Goal: Book appointment/travel/reservation

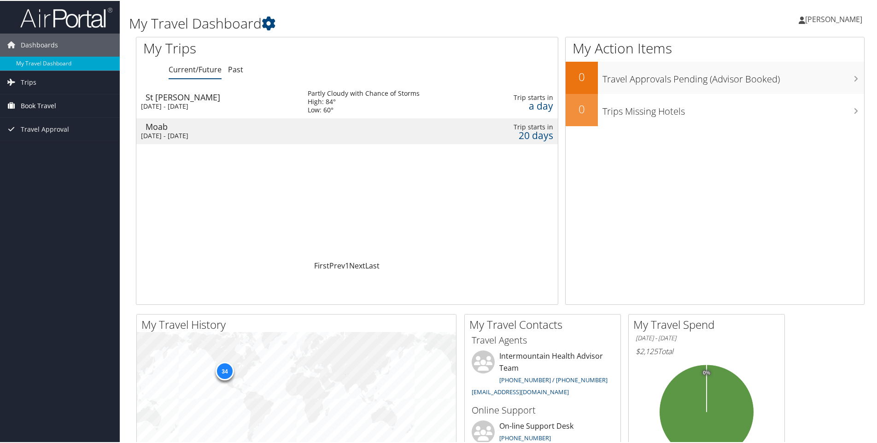
click at [19, 98] on link "Book Travel" at bounding box center [60, 104] width 120 height 23
click at [49, 149] on link "Book/Manage Online Trips" at bounding box center [60, 151] width 120 height 14
click at [363, 111] on div "Low: 60°" at bounding box center [364, 109] width 112 height 8
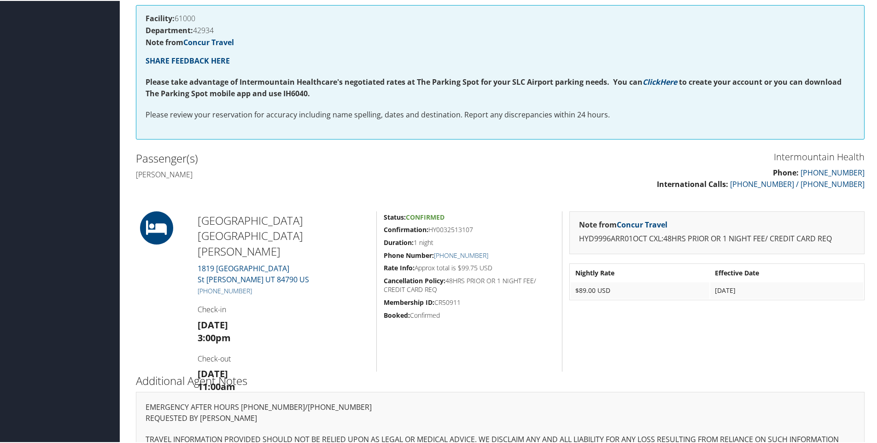
scroll to position [180, 0]
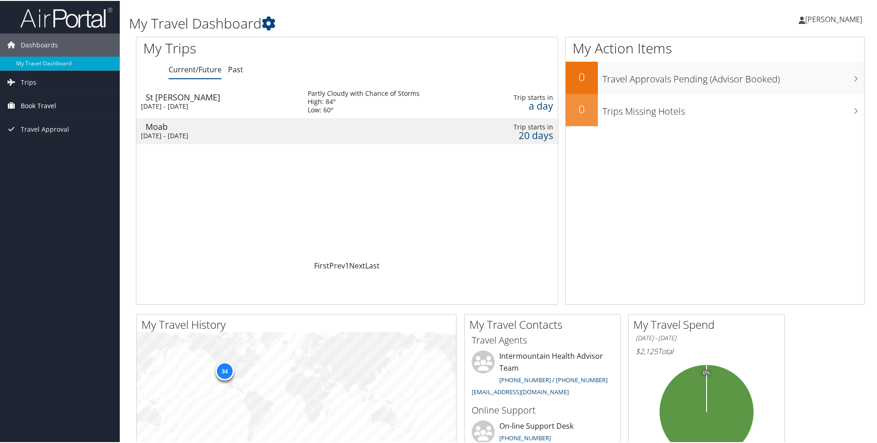
click at [54, 108] on span "Book Travel" at bounding box center [38, 104] width 35 height 23
click at [54, 146] on link "Book/Manage Online Trips" at bounding box center [60, 151] width 120 height 14
